Goal: Navigation & Orientation: Find specific page/section

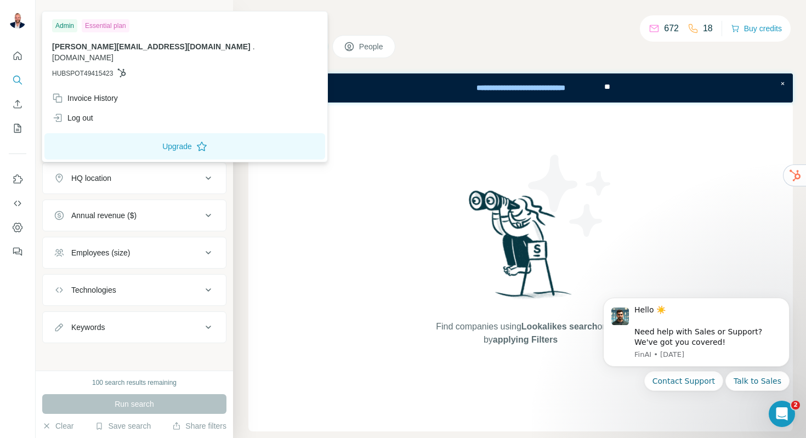
click at [12, 22] on img at bounding box center [18, 20] width 18 height 18
click at [16, 228] on icon "Dashboard" at bounding box center [17, 227] width 4 height 4
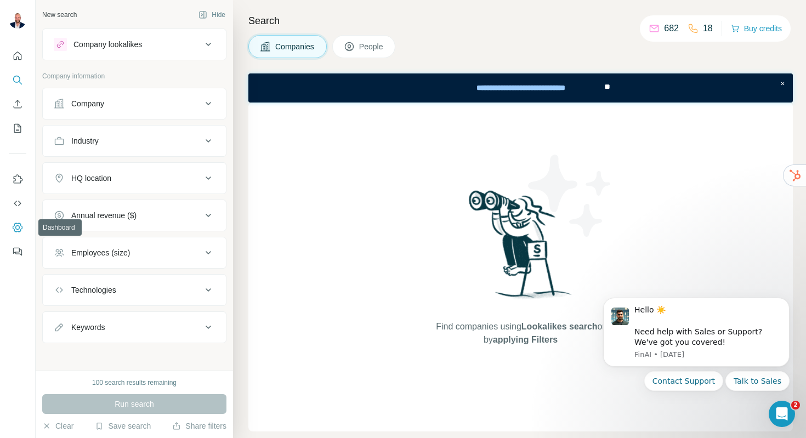
click at [16, 225] on icon "Dashboard" at bounding box center [17, 227] width 11 height 11
